Goal: Browse casually: Explore the website without a specific task or goal

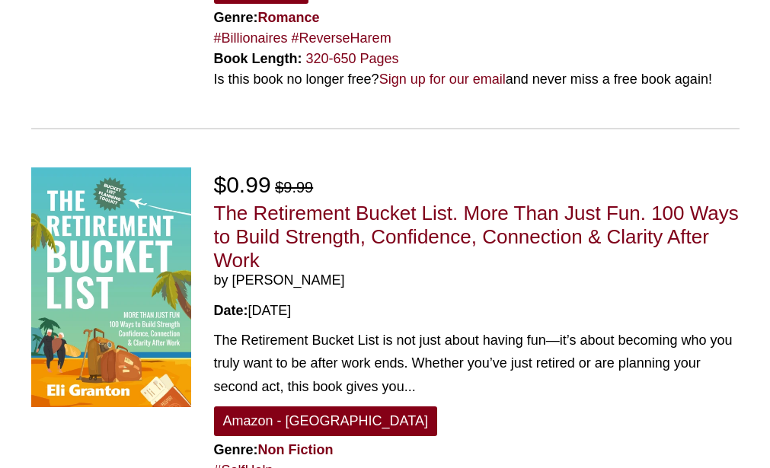
scroll to position [3758, 0]
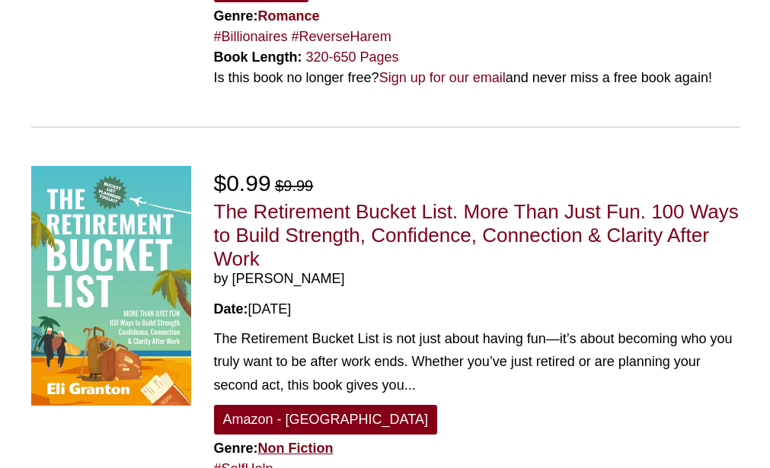
click at [275, 441] on link "Non Fiction" at bounding box center [295, 448] width 75 height 15
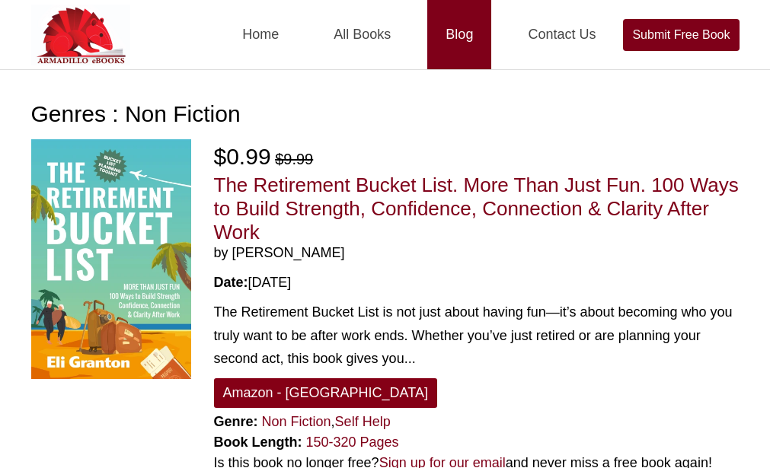
click at [470, 33] on link "Blog" at bounding box center [459, 34] width 64 height 69
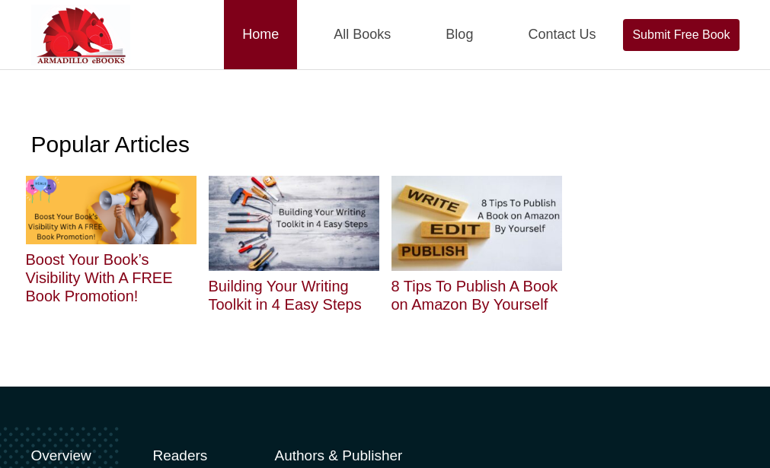
click at [283, 25] on link "Home" at bounding box center [260, 34] width 73 height 69
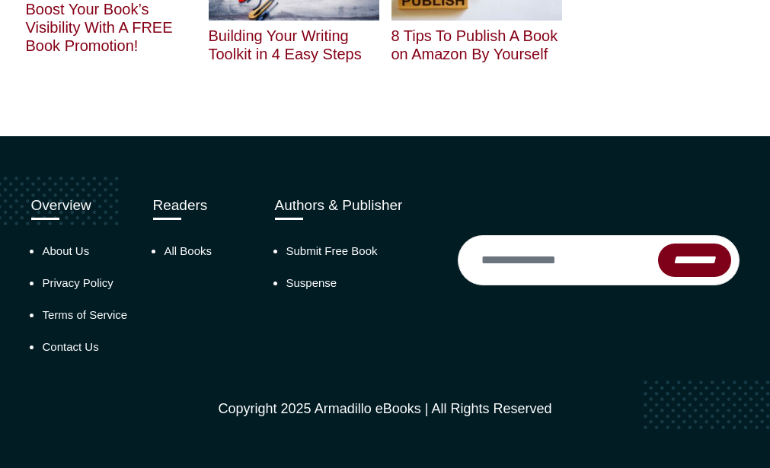
scroll to position [251, 0]
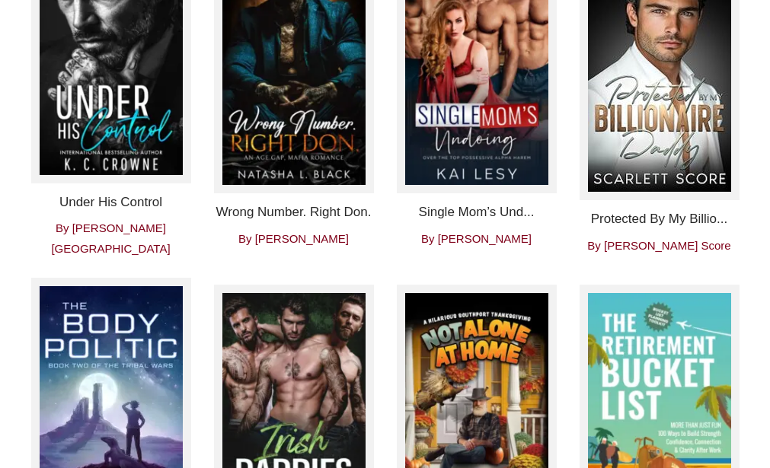
scroll to position [623, 0]
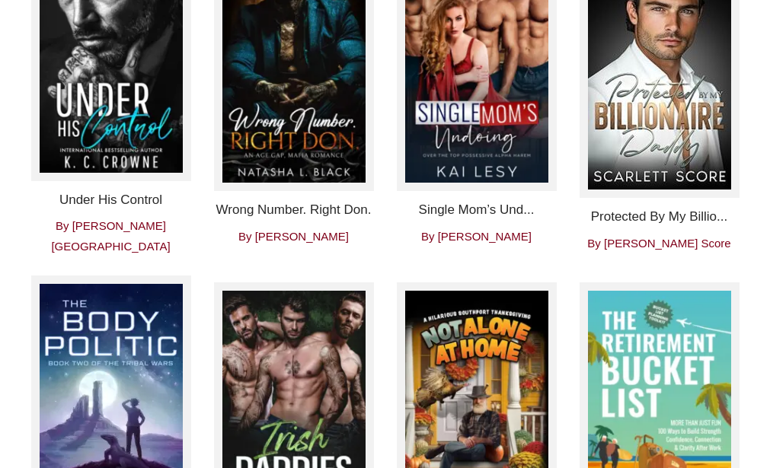
click at [142, 233] on span "By K.C. Crowne" at bounding box center [110, 235] width 119 height 33
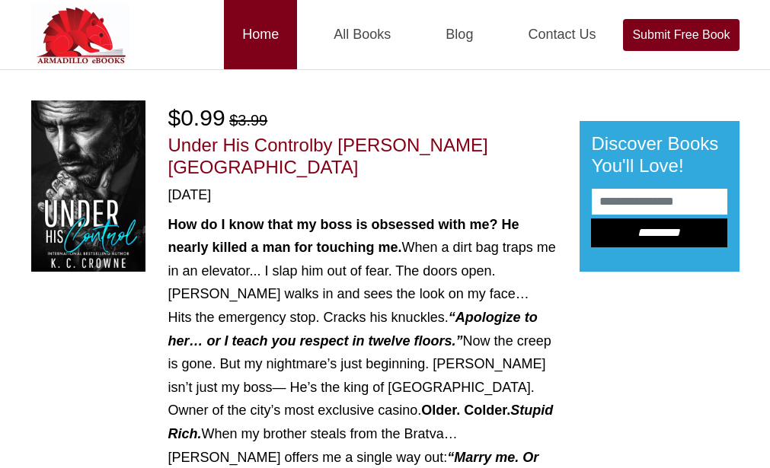
click at [244, 33] on link "Home" at bounding box center [260, 34] width 73 height 69
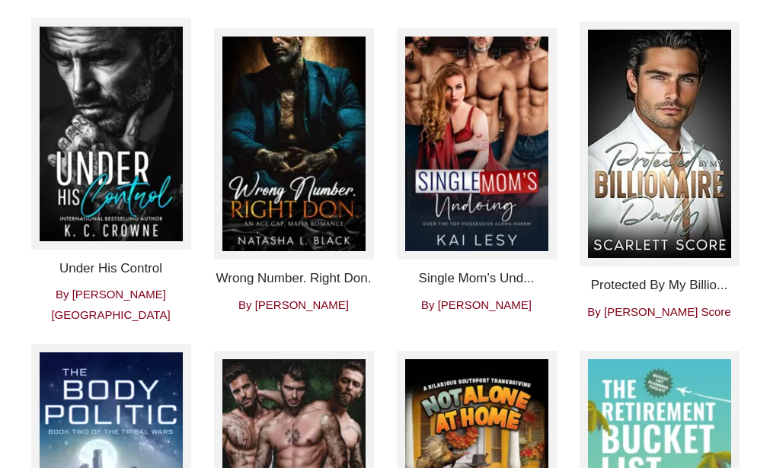
scroll to position [620, 0]
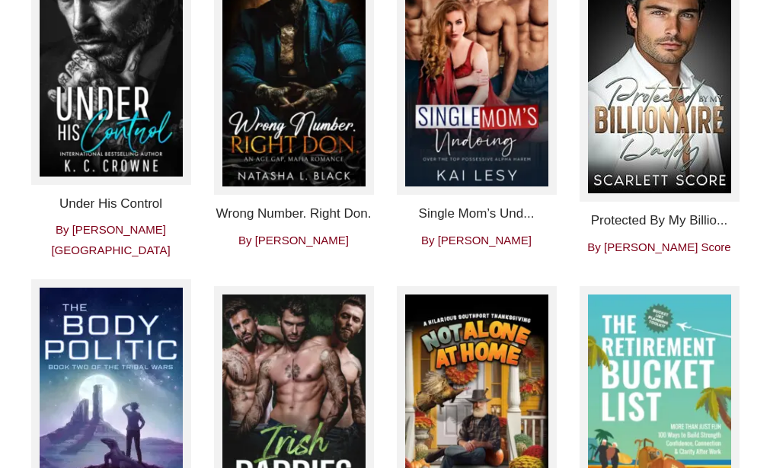
click at [135, 239] on span "By [PERSON_NAME][GEOGRAPHIC_DATA]" at bounding box center [110, 239] width 119 height 33
